Goal: Use online tool/utility: Utilize a website feature to perform a specific function

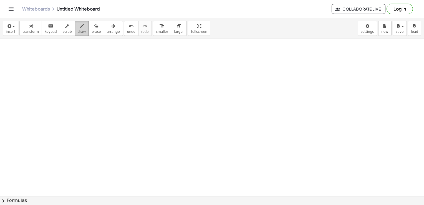
click at [78, 30] on span "draw" at bounding box center [82, 32] width 8 height 4
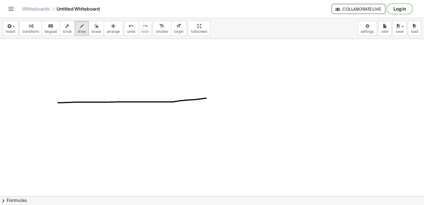
drag, startPoint x: 58, startPoint y: 102, endPoint x: 206, endPoint y: 98, distance: 148.2
drag, startPoint x: 84, startPoint y: 97, endPoint x: 154, endPoint y: 26, distance: 99.8
click at [154, 26] on div "insert select one: Math Expression Function Text Youtube Video Graphing Geometr…" at bounding box center [212, 111] width 424 height 187
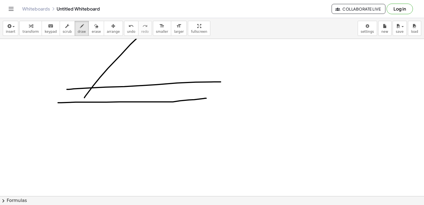
drag, startPoint x: 67, startPoint y: 89, endPoint x: 226, endPoint y: 82, distance: 159.6
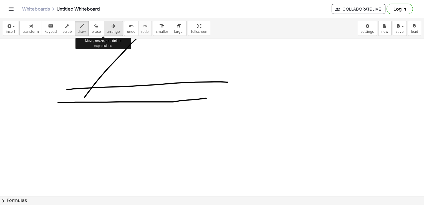
click at [104, 27] on button "arrange" at bounding box center [113, 28] width 19 height 15
drag, startPoint x: 95, startPoint y: 27, endPoint x: 90, endPoint y: 28, distance: 4.8
click at [90, 28] on div "transform keyboard keypad scrub draw erase arrange" at bounding box center [70, 28] width 103 height 15
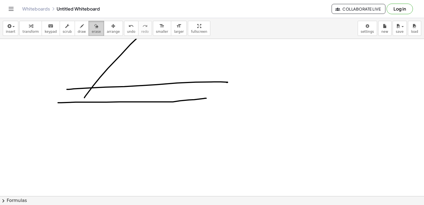
click at [94, 28] on icon "button" at bounding box center [96, 26] width 4 height 7
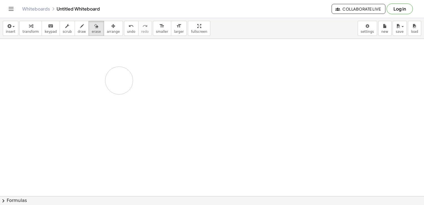
drag, startPoint x: 115, startPoint y: 47, endPoint x: 122, endPoint y: 80, distance: 34.0
click at [75, 34] on button "draw" at bounding box center [82, 28] width 14 height 15
drag, startPoint x: 78, startPoint y: 57, endPoint x: 74, endPoint y: 109, distance: 52.0
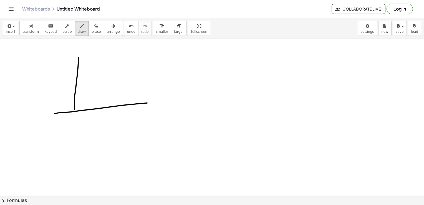
drag, startPoint x: 54, startPoint y: 113, endPoint x: 165, endPoint y: 103, distance: 111.2
drag, startPoint x: 60, startPoint y: 112, endPoint x: 43, endPoint y: 111, distance: 16.4
drag, startPoint x: 75, startPoint y: 108, endPoint x: 145, endPoint y: 69, distance: 80.2
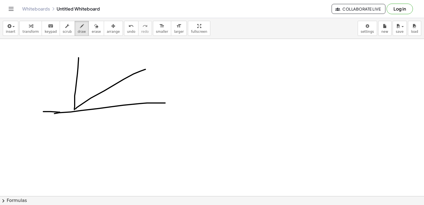
drag, startPoint x: 83, startPoint y: 99, endPoint x: 87, endPoint y: 111, distance: 12.7
drag, startPoint x: 91, startPoint y: 102, endPoint x: 101, endPoint y: 102, distance: 10.0
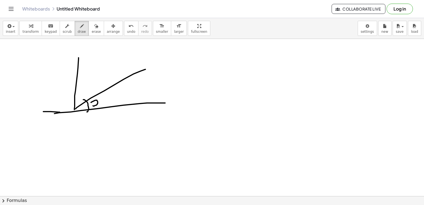
drag, startPoint x: 85, startPoint y: 83, endPoint x: 94, endPoint y: 87, distance: 9.6
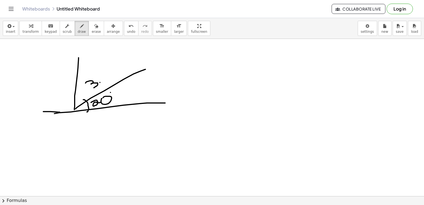
drag, startPoint x: 100, startPoint y: 82, endPoint x: 102, endPoint y: 77, distance: 5.5
drag, startPoint x: 91, startPoint y: 27, endPoint x: 97, endPoint y: 75, distance: 48.1
click at [97, 75] on div "insert select one: Math Expression Function Text Youtube Video Graphing Geometr…" at bounding box center [212, 111] width 424 height 187
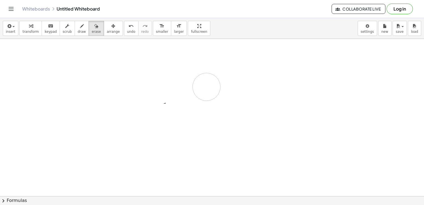
drag, startPoint x: 97, startPoint y: 75, endPoint x: 208, endPoint y: 98, distance: 113.2
